Goal: Transaction & Acquisition: Download file/media

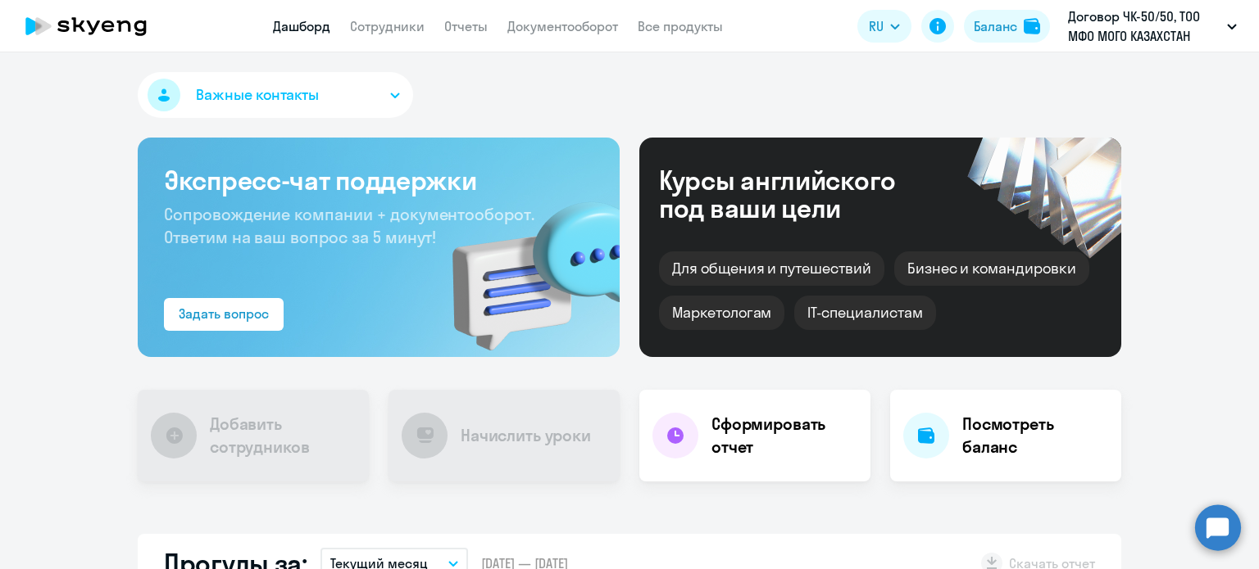
click at [1100, 43] on p "Договор ЧК-50/50, ТОО МФО МОГО КАЗАХСТАН (MOGO [GEOGRAPHIC_DATA])" at bounding box center [1144, 26] width 152 height 39
click at [617, 107] on div "Важные контакты" at bounding box center [629, 98] width 983 height 52
click at [551, 18] on link "Документооборот" at bounding box center [562, 26] width 111 height 16
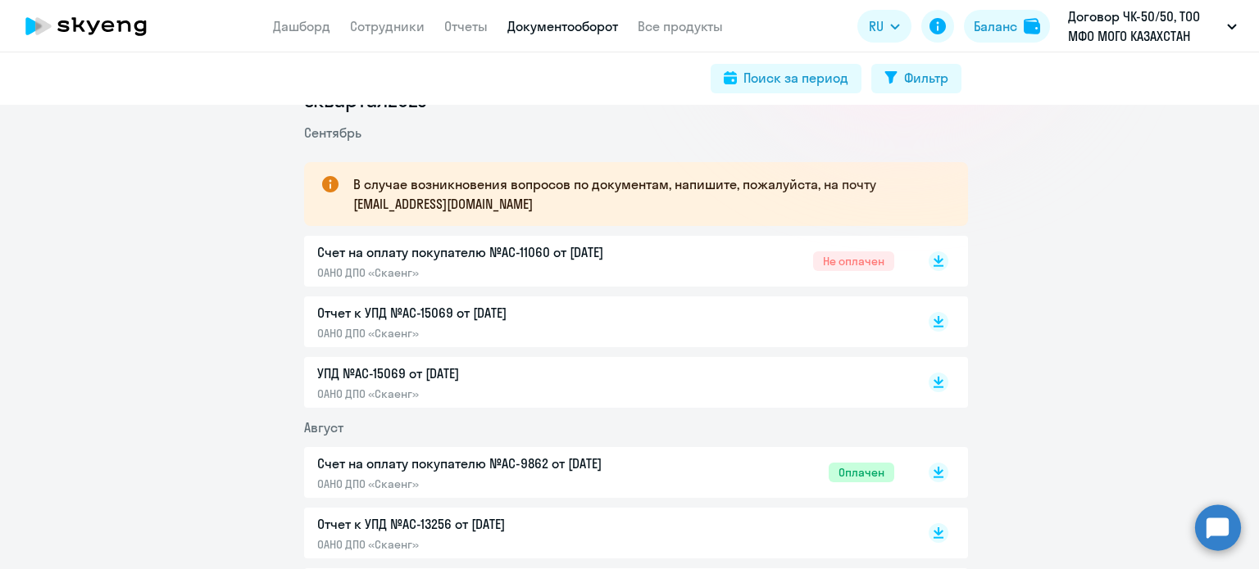
scroll to position [246, 0]
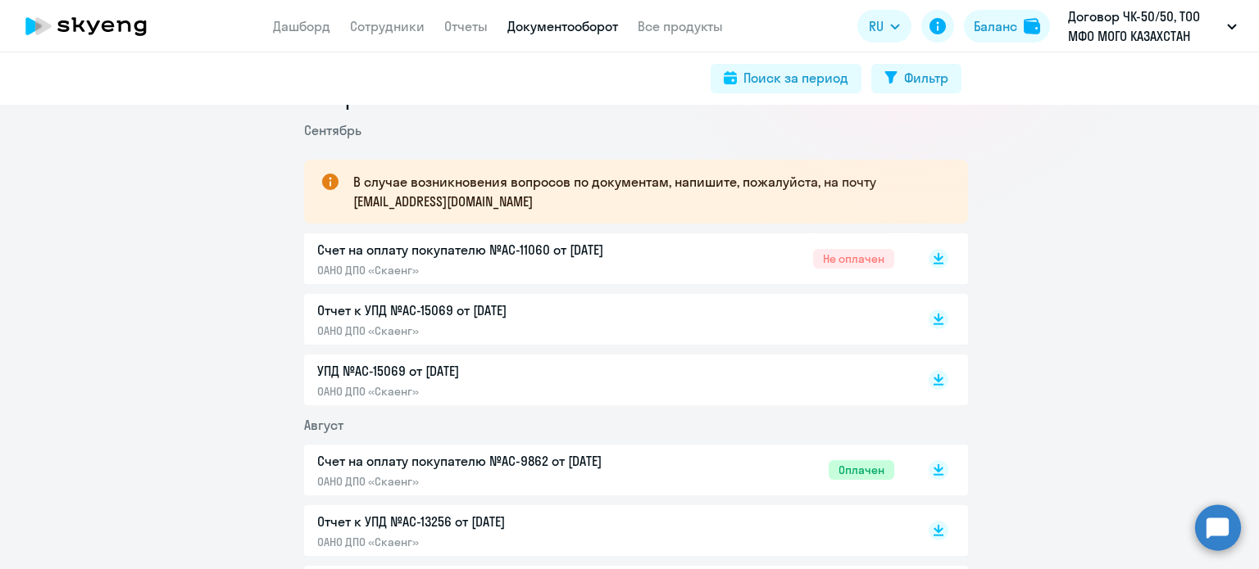
click at [914, 261] on div at bounding box center [921, 259] width 54 height 38
click at [928, 260] on rect at bounding box center [938, 259] width 20 height 20
click at [0, 156] on div "Электронный документооборот Не подключен Предлагаем вам перейти на обмен докуме…" at bounding box center [629, 337] width 1259 height 465
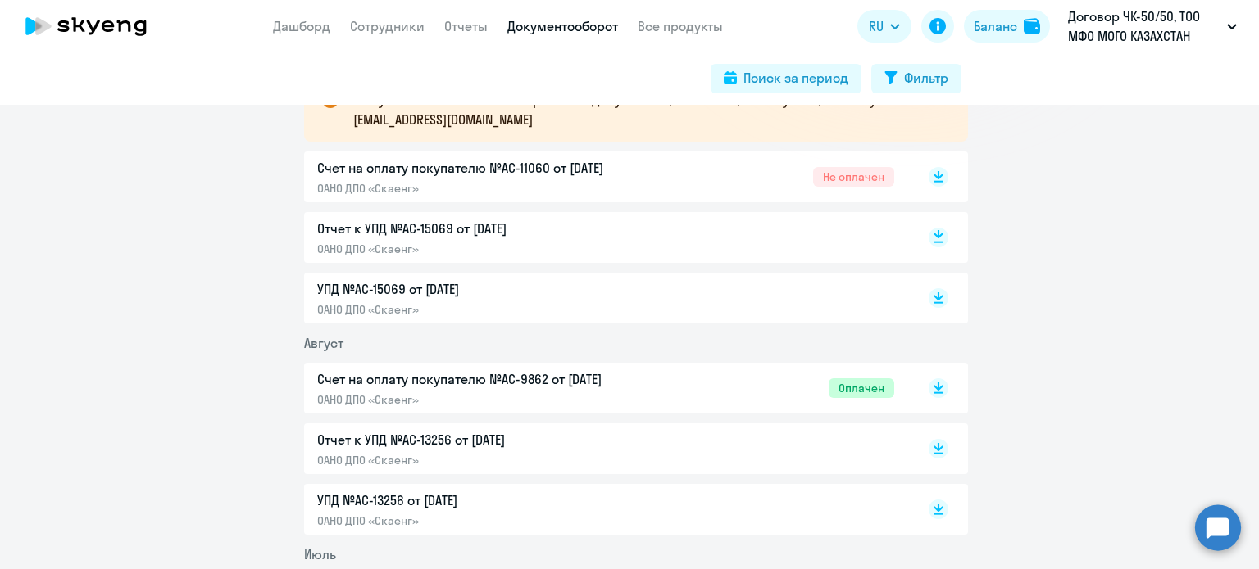
click at [928, 232] on rect at bounding box center [938, 238] width 20 height 20
click at [928, 297] on rect at bounding box center [938, 298] width 20 height 20
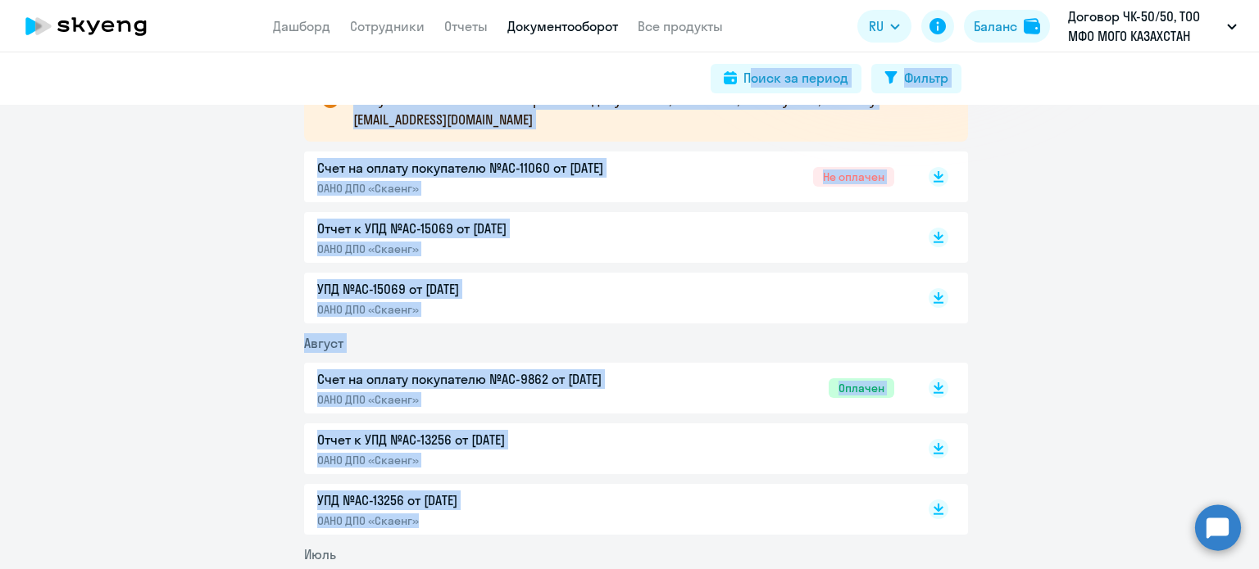
drag, startPoint x: 1038, startPoint y: 77, endPoint x: 971, endPoint y: 424, distance: 353.0
click at [854, 510] on app-root "Дашборд Сотрудники Отчеты Документооборот Все продукты Дашборд Сотрудники Отчет…" at bounding box center [629, 284] width 1259 height 569
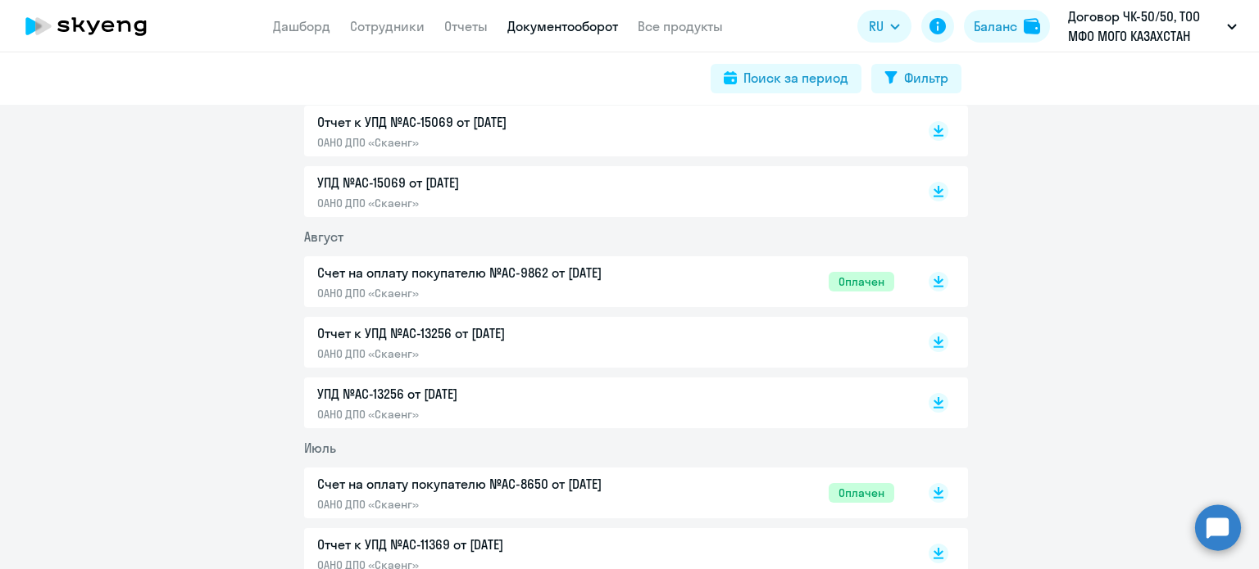
scroll to position [410, 0]
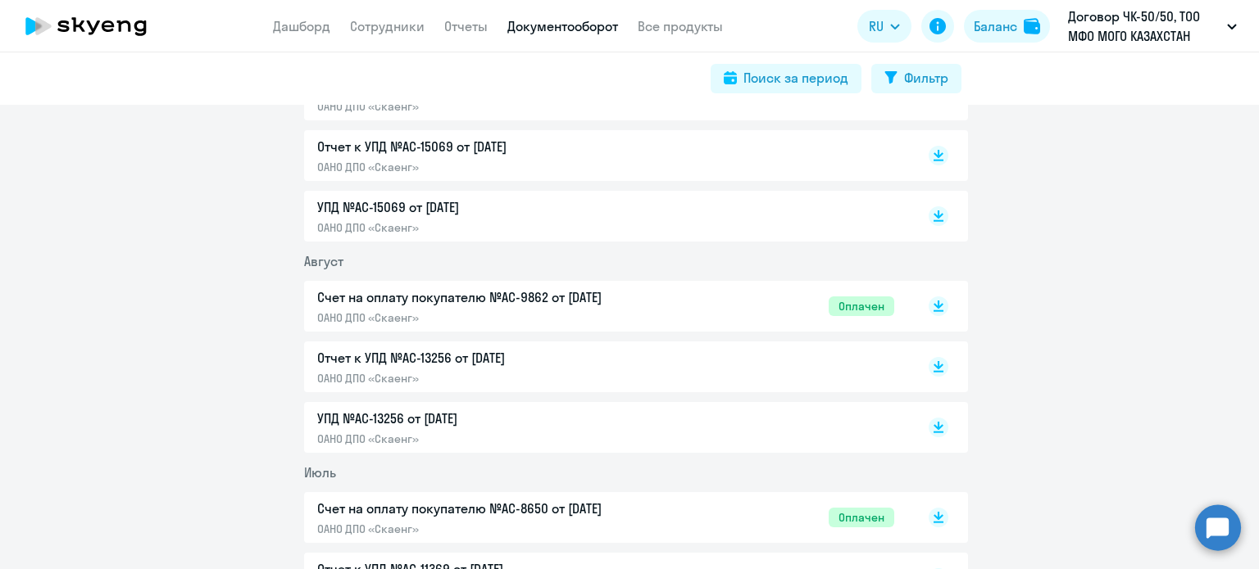
click at [933, 371] on icon at bounding box center [938, 372] width 10 height 2
click at [932, 430] on rect at bounding box center [938, 428] width 20 height 20
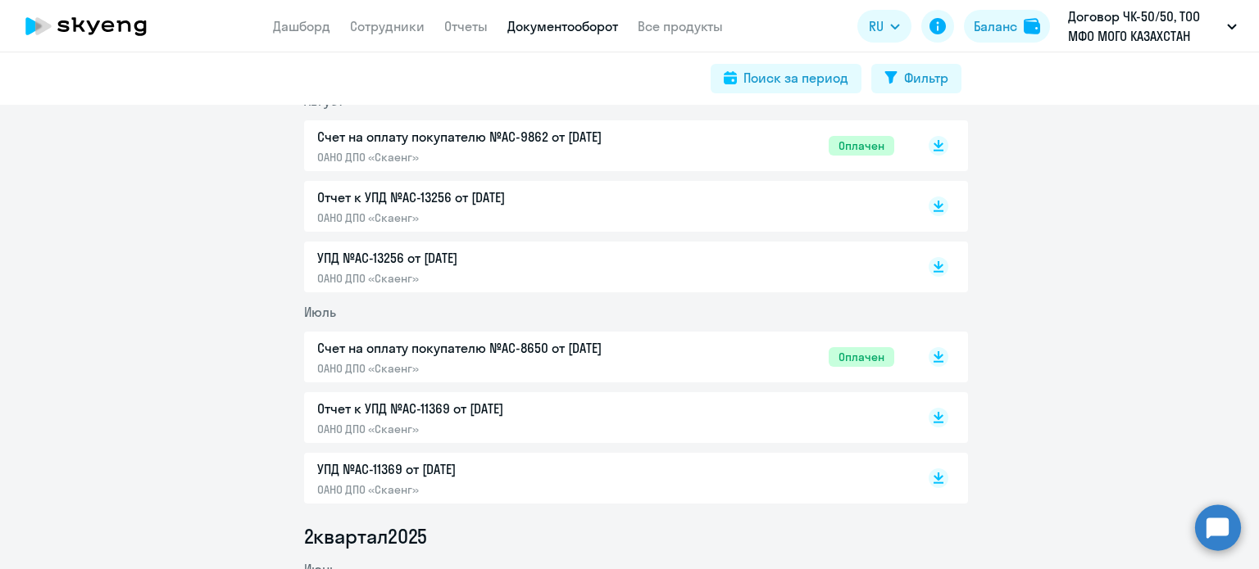
scroll to position [574, 0]
